Goal: Task Accomplishment & Management: Use online tool/utility

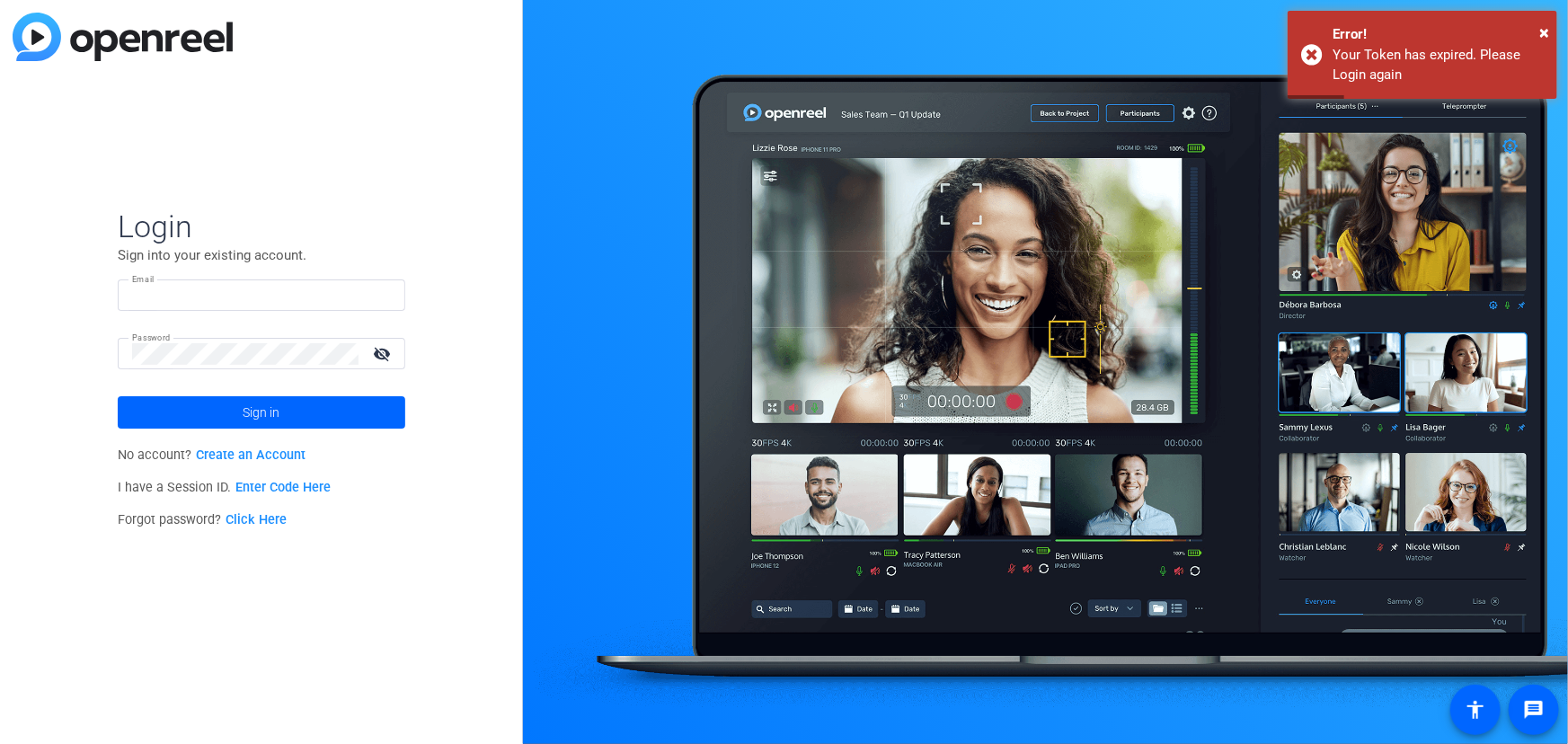
type input "[EMAIL_ADDRESS][DOMAIN_NAME]"
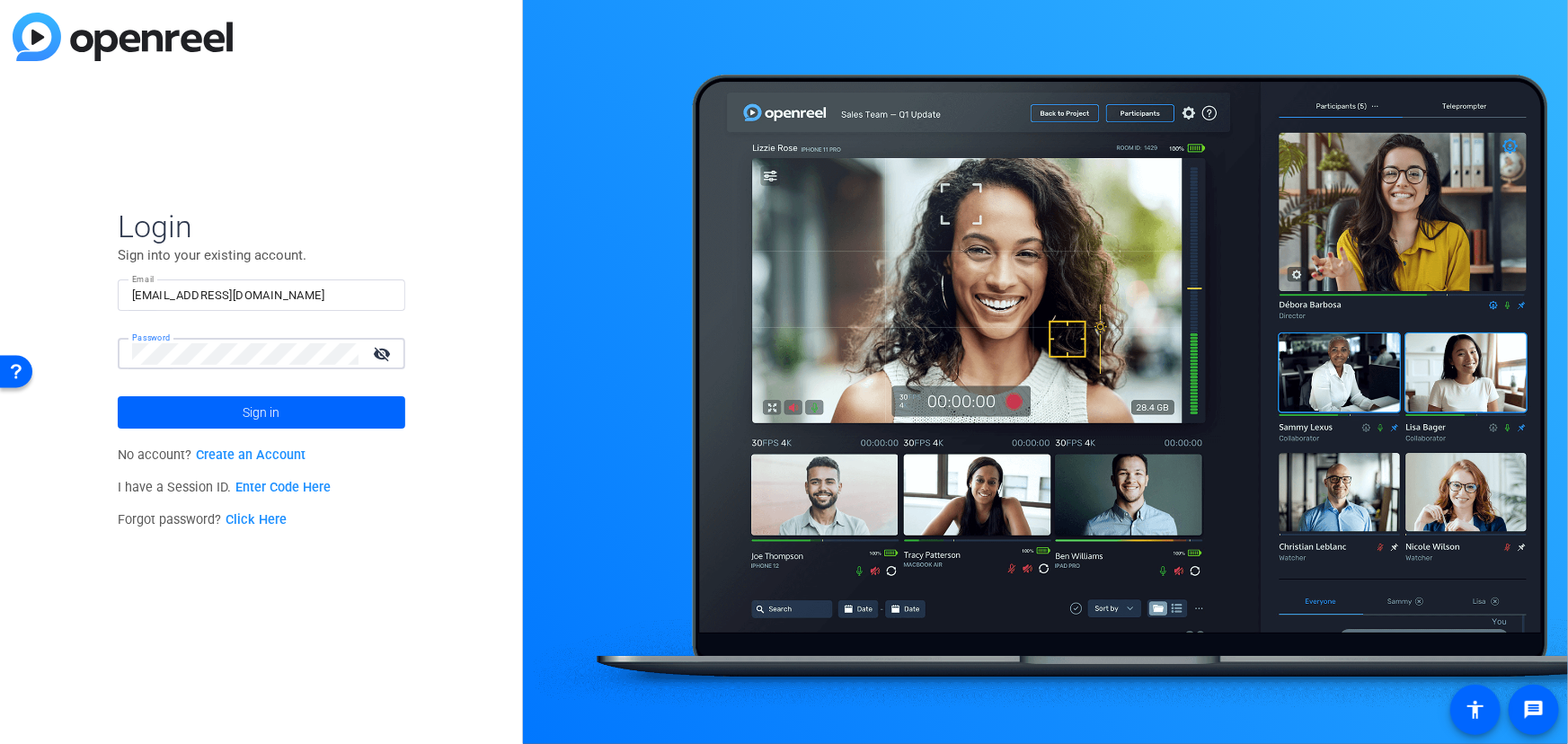
click at [118, 396] on button "Sign in" at bounding box center [261, 412] width 287 height 32
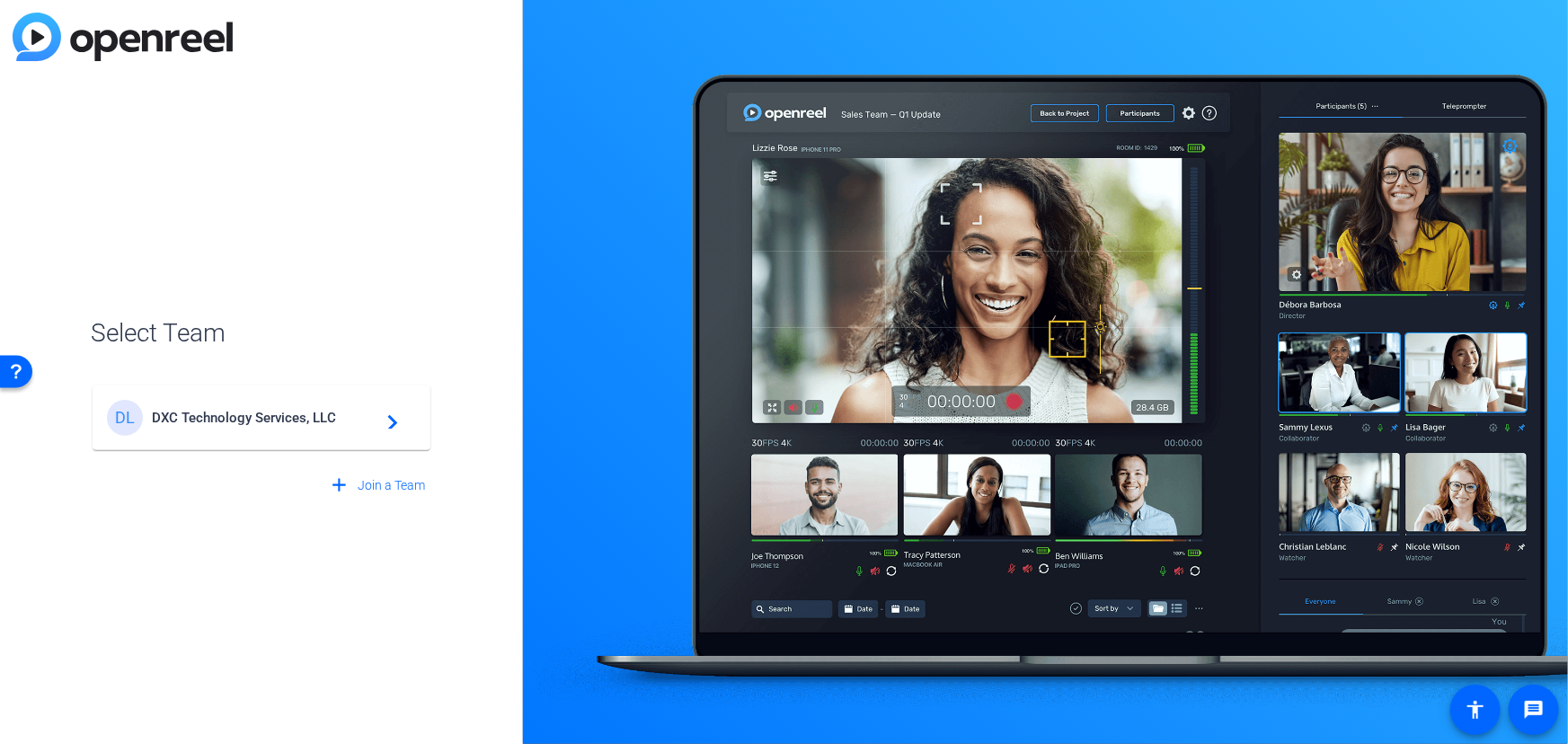
click at [274, 421] on span "DXC Technology Services, LLC" at bounding box center [264, 418] width 225 height 16
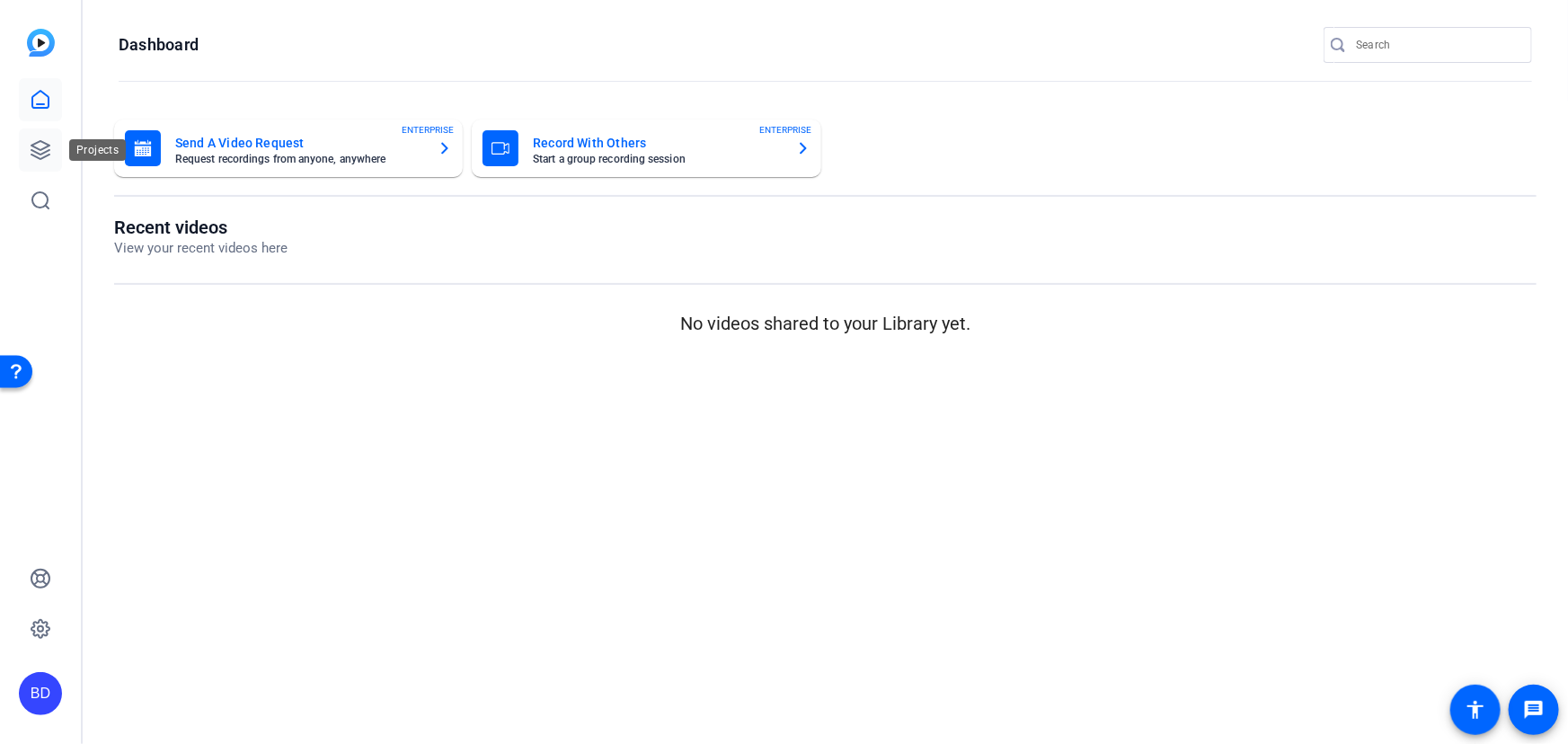
click at [29, 149] on icon at bounding box center [40, 151] width 22 height 22
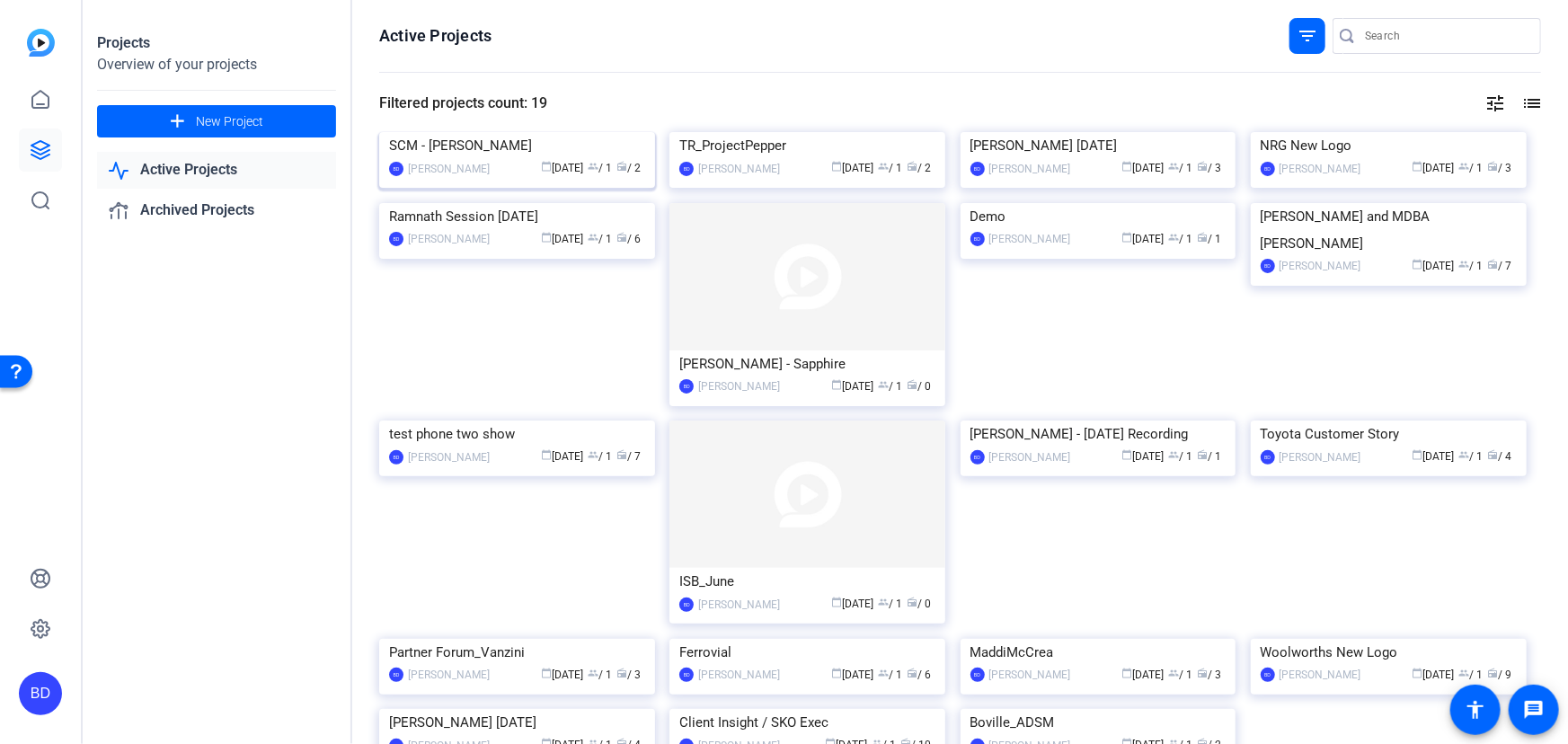
click at [514, 150] on mat-card "SCM - [PERSON_NAME] [PERSON_NAME] calendar_today [DATE] group / 1 radio / 2" at bounding box center [517, 160] width 276 height 56
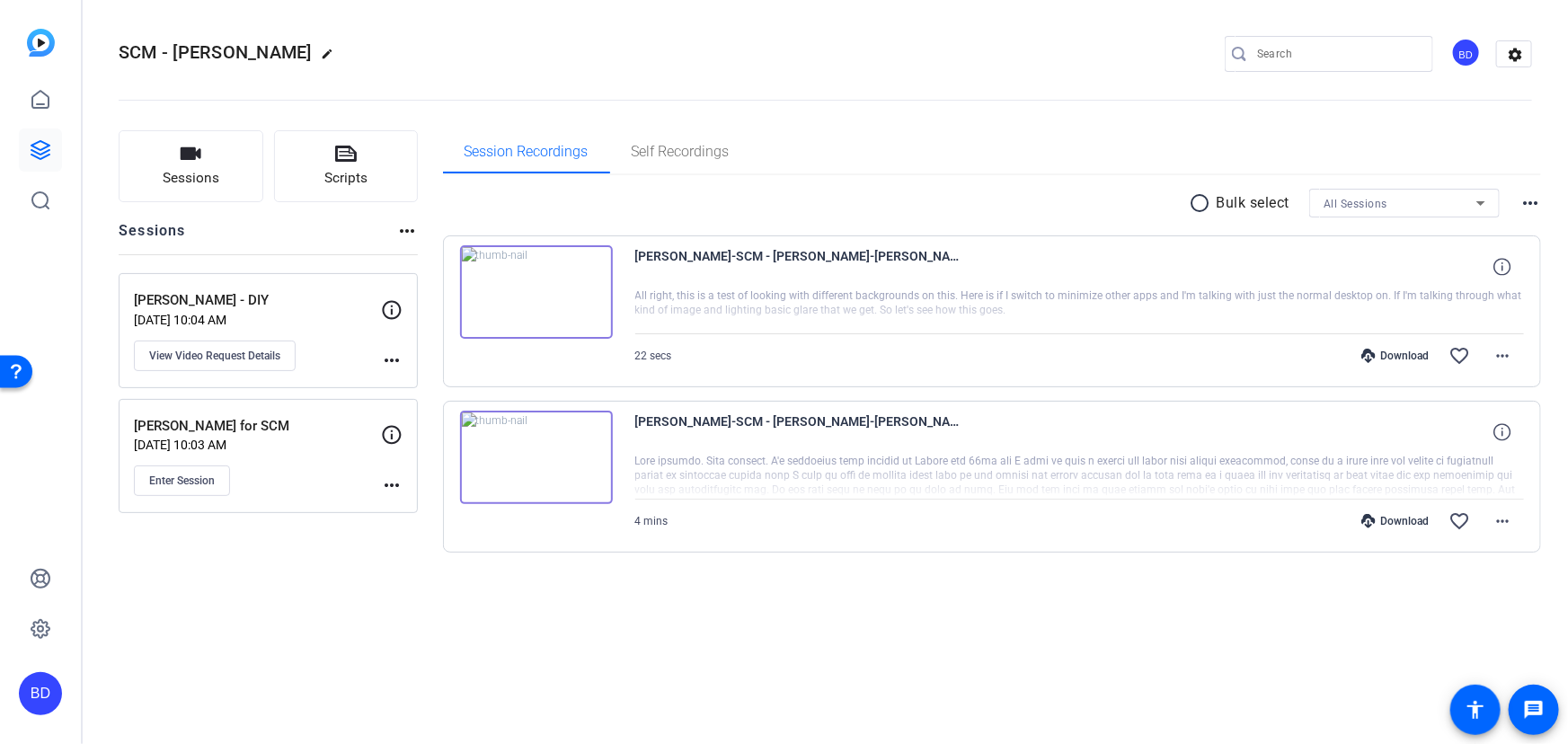
click at [534, 302] on img at bounding box center [536, 292] width 152 height 93
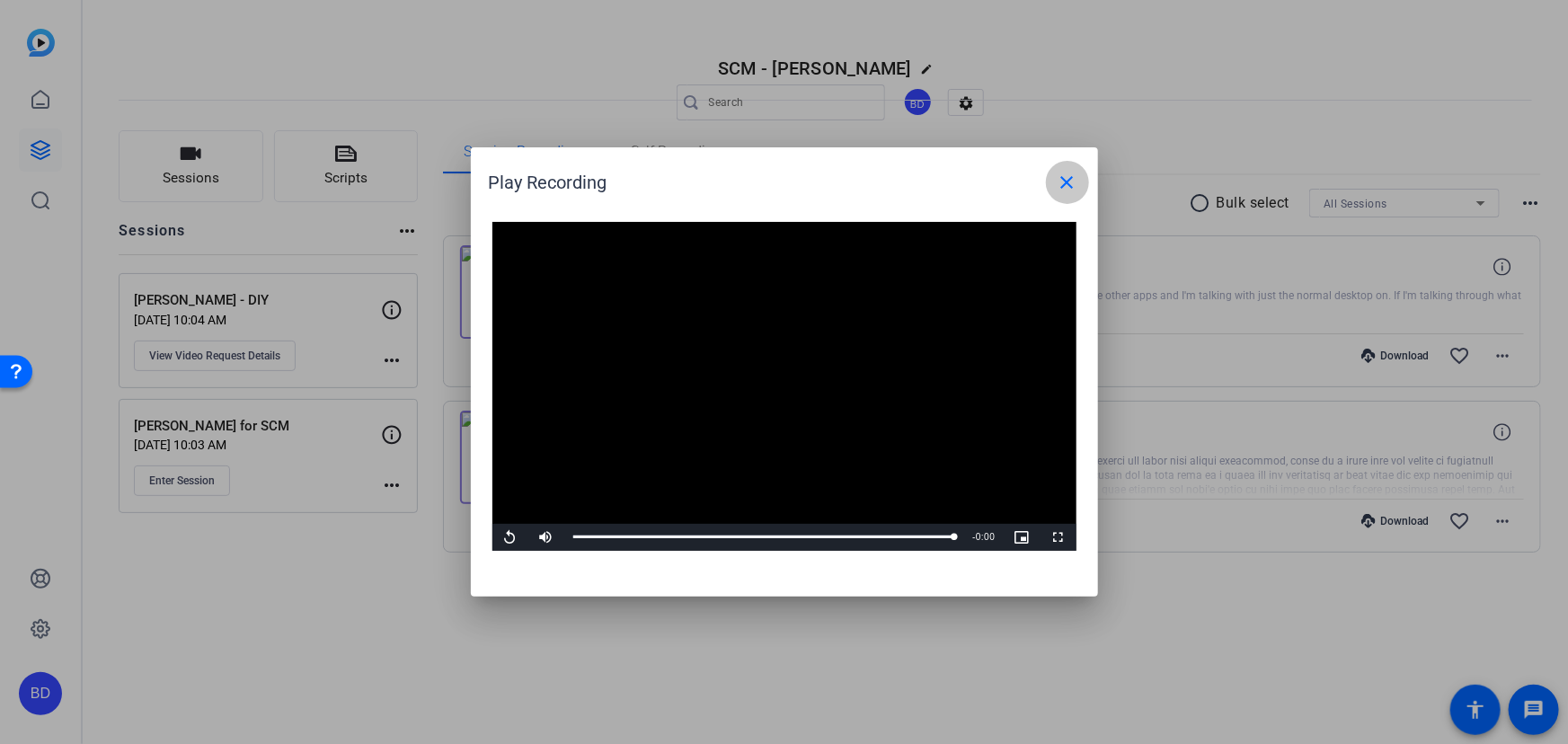
click at [1065, 184] on mat-icon "close" at bounding box center [1068, 183] width 22 height 22
